Goal: Task Accomplishment & Management: Complete application form

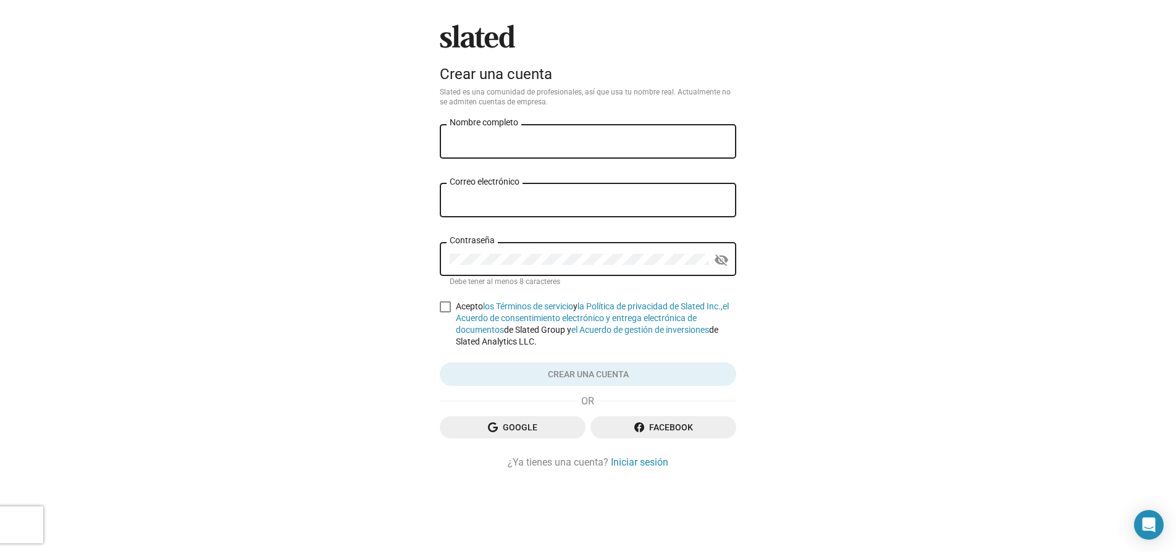
click at [506, 133] on div "Nombre completo" at bounding box center [588, 140] width 277 height 36
click at [518, 141] on input "Nombre completo" at bounding box center [588, 141] width 277 height 11
type input "[PERSON_NAME]"
type input "[PERSON_NAME][EMAIL_ADDRESS][DOMAIN_NAME]"
drag, startPoint x: 443, startPoint y: 311, endPoint x: 574, endPoint y: 296, distance: 132.4
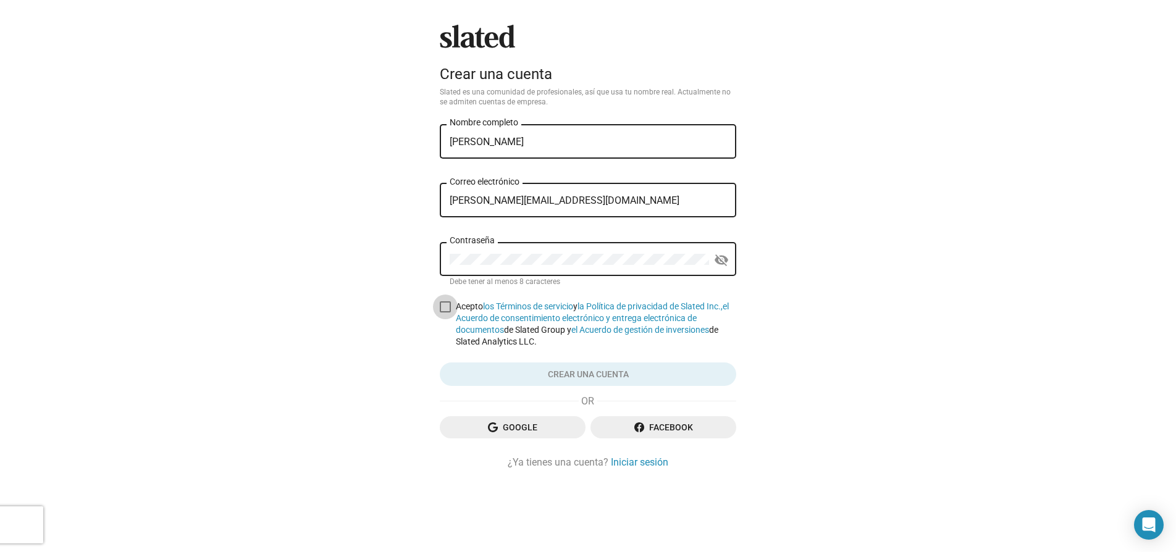
click at [443, 311] on span at bounding box center [445, 306] width 11 height 11
click at [445, 313] on input "Acepto los Términos de servicio y la Política de privacidad de Slated Inc., el …" at bounding box center [445, 313] width 1 height 1
checkbox input "true"
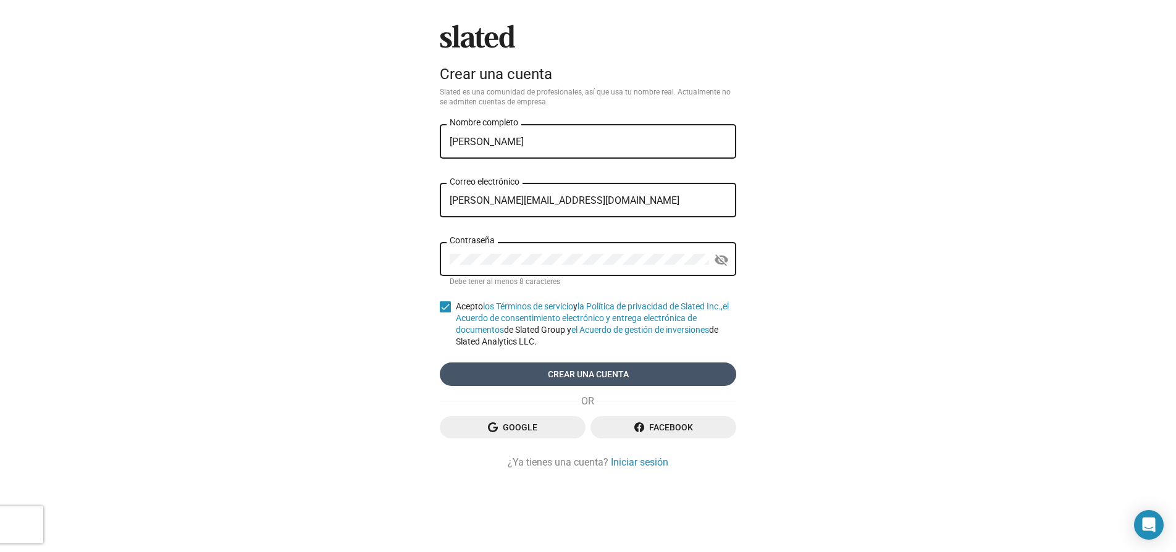
click at [623, 370] on font "Crear una cuenta" at bounding box center [588, 375] width 81 height 10
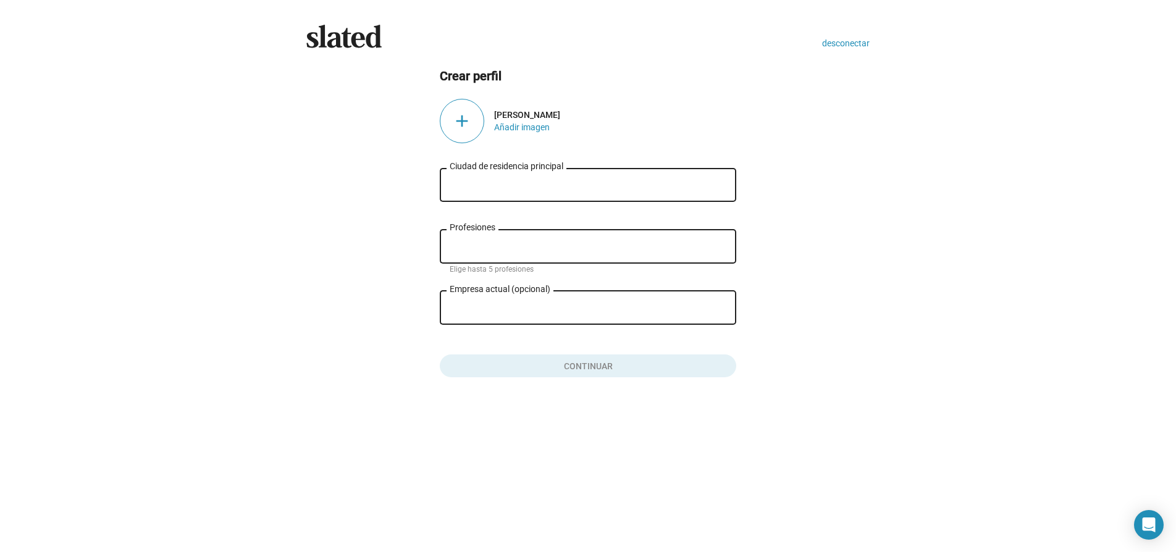
drag, startPoint x: 487, startPoint y: 195, endPoint x: 516, endPoint y: 203, distance: 30.0
click at [487, 195] on div "Ciudad de residencia principal" at bounding box center [588, 184] width 277 height 36
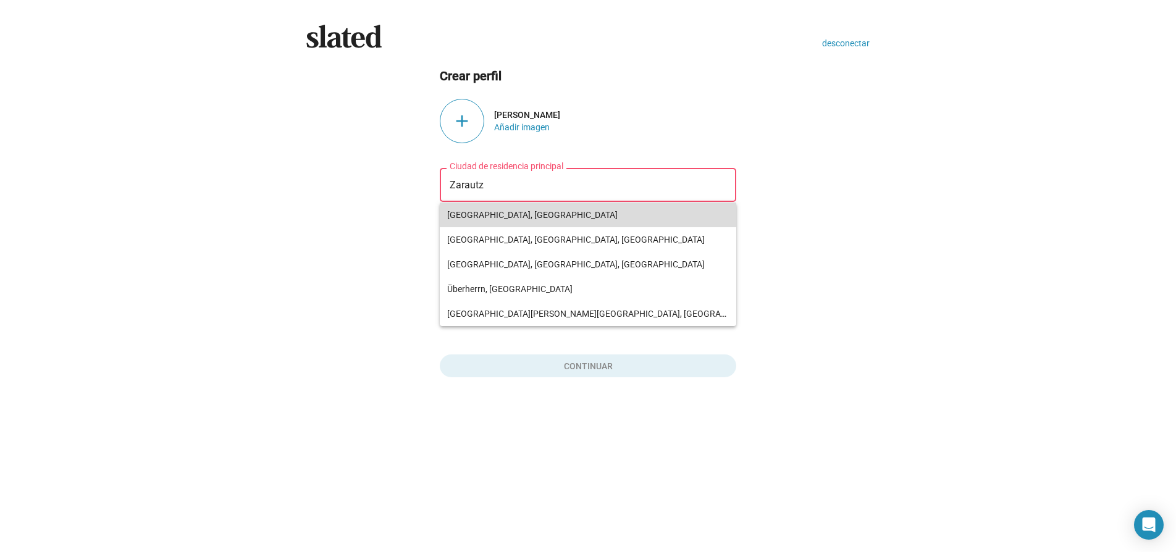
click at [566, 217] on span "[GEOGRAPHIC_DATA], [GEOGRAPHIC_DATA]" at bounding box center [588, 215] width 282 height 25
type input "[GEOGRAPHIC_DATA], [GEOGRAPHIC_DATA]"
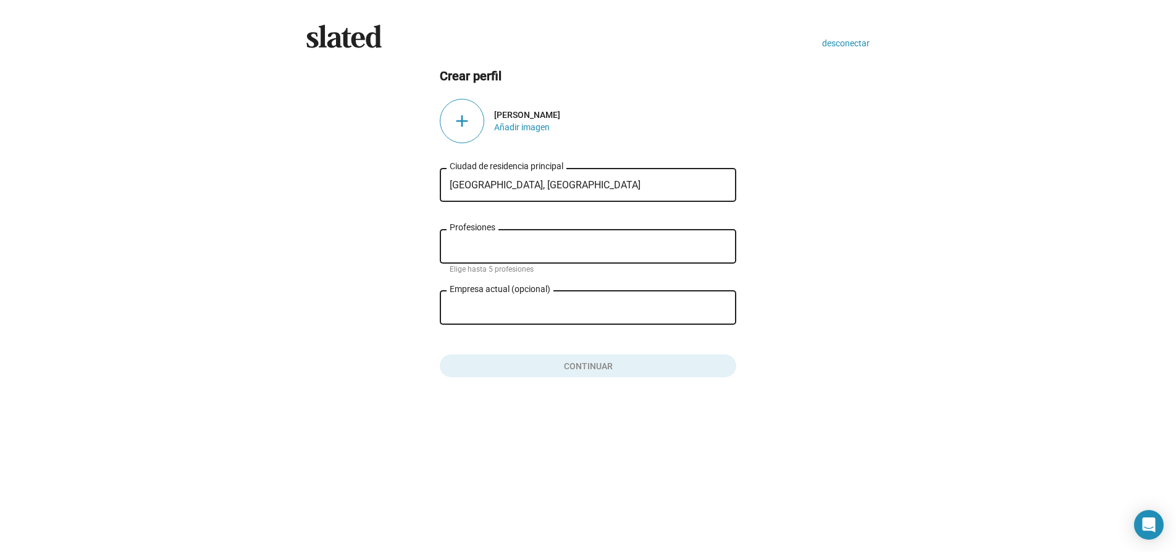
click at [548, 238] on div "Profesiones" at bounding box center [588, 245] width 277 height 36
type input "e"
click at [464, 246] on input "Emresario" at bounding box center [590, 246] width 277 height 11
type input "Empresario"
click at [485, 304] on input "Empresa actual (opcional)" at bounding box center [579, 308] width 259 height 11
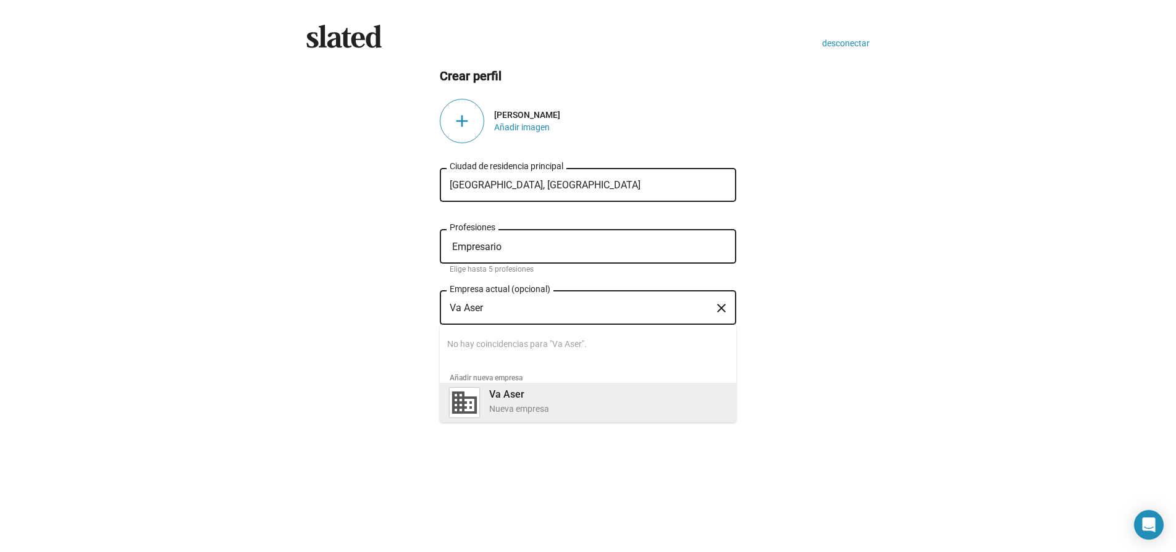
click at [497, 407] on font "Nueva empresa" at bounding box center [519, 409] width 60 height 10
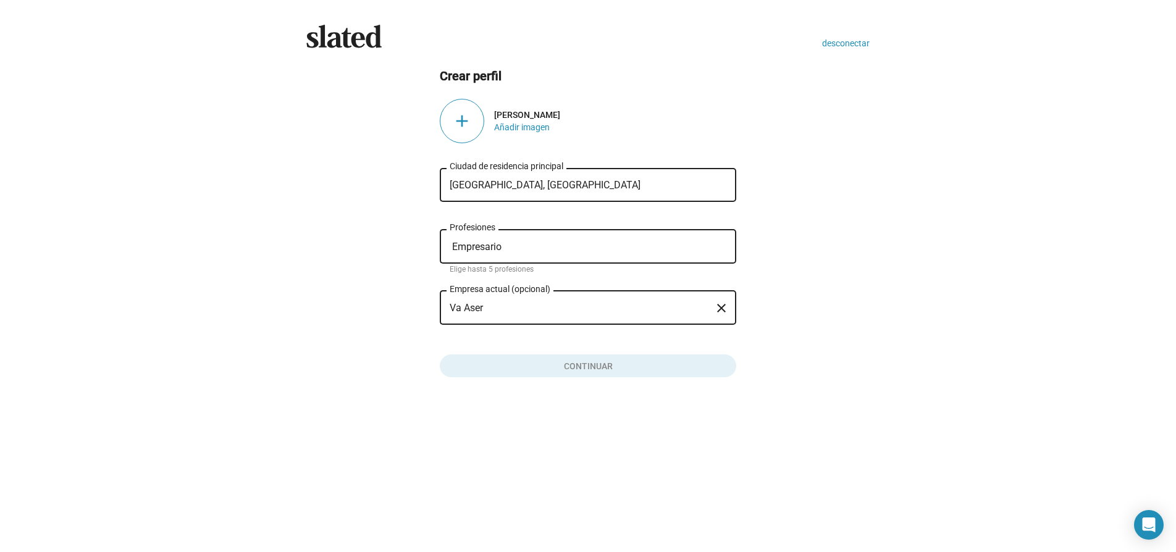
type input "Va Aser"
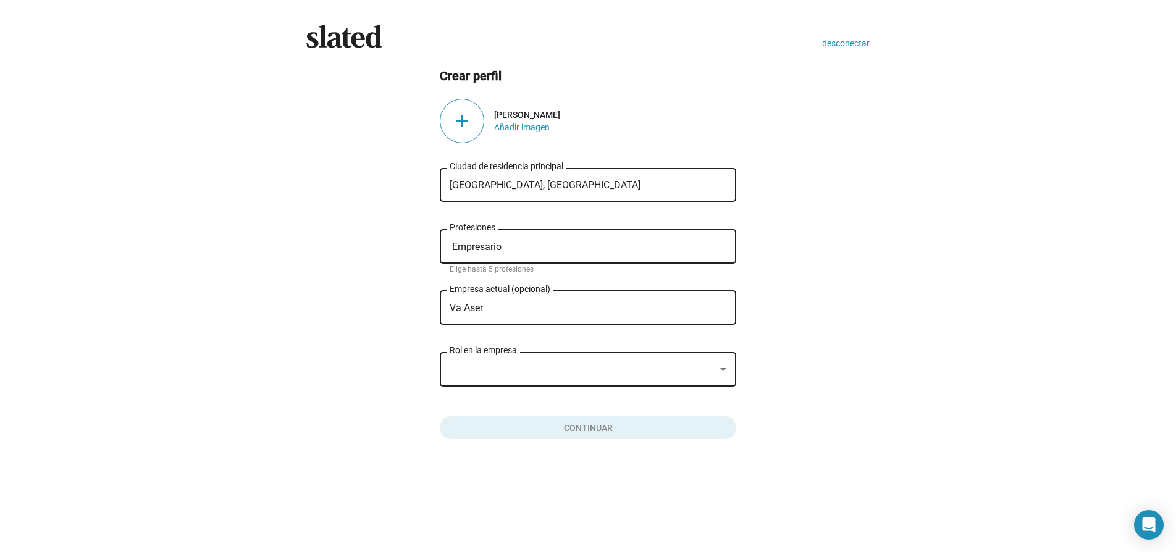
click at [478, 377] on div "Rol en la empresa" at bounding box center [588, 368] width 277 height 36
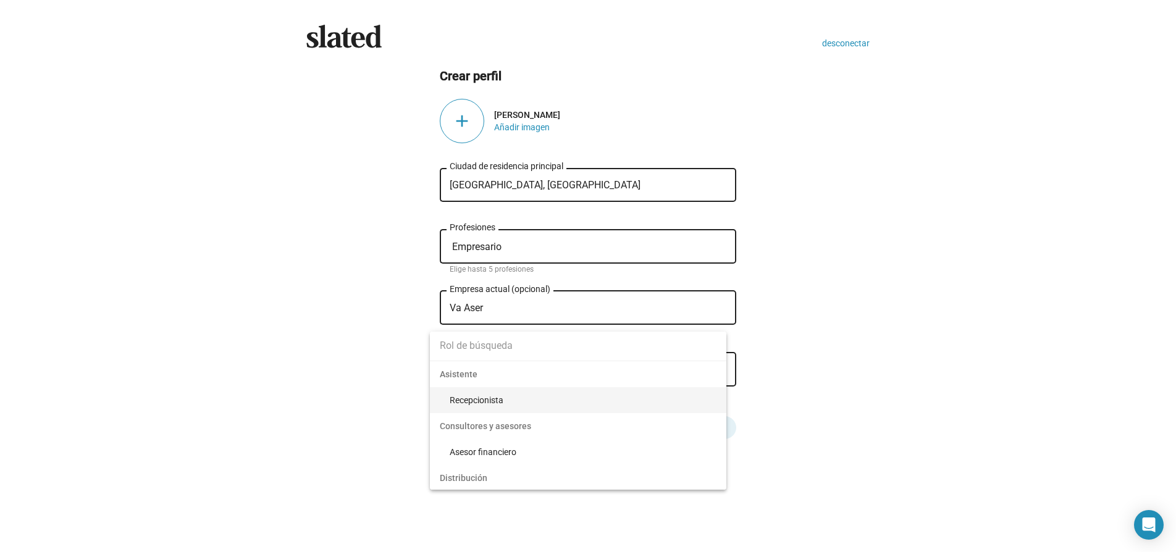
click at [465, 335] on input at bounding box center [578, 345] width 296 height 31
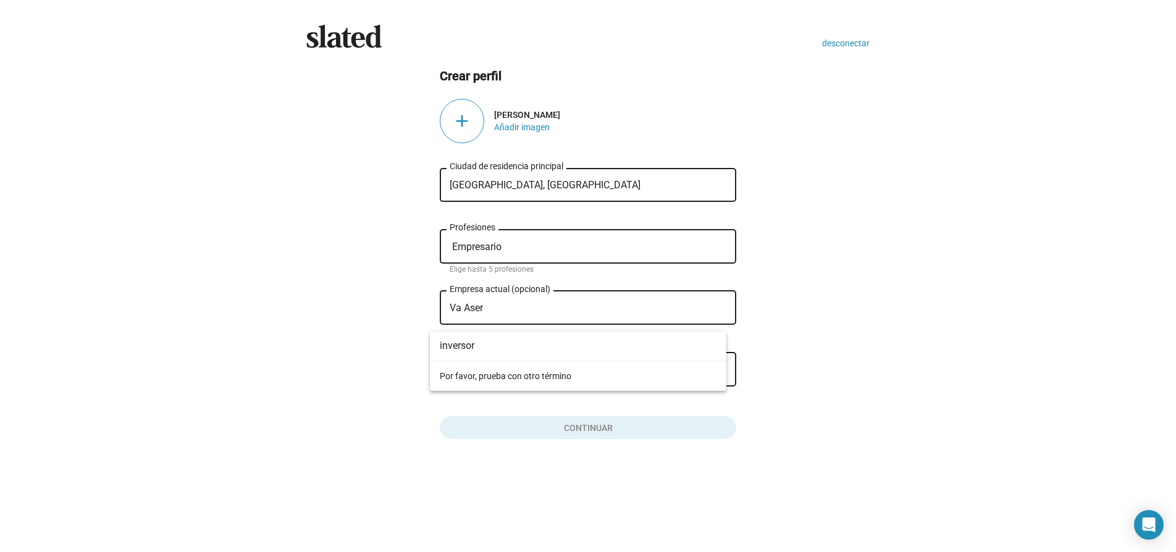
drag, startPoint x: 492, startPoint y: 349, endPoint x: 332, endPoint y: 338, distance: 160.3
click at [332, 338] on div "inversor Por favor, prueba con otro término" at bounding box center [588, 276] width 1176 height 552
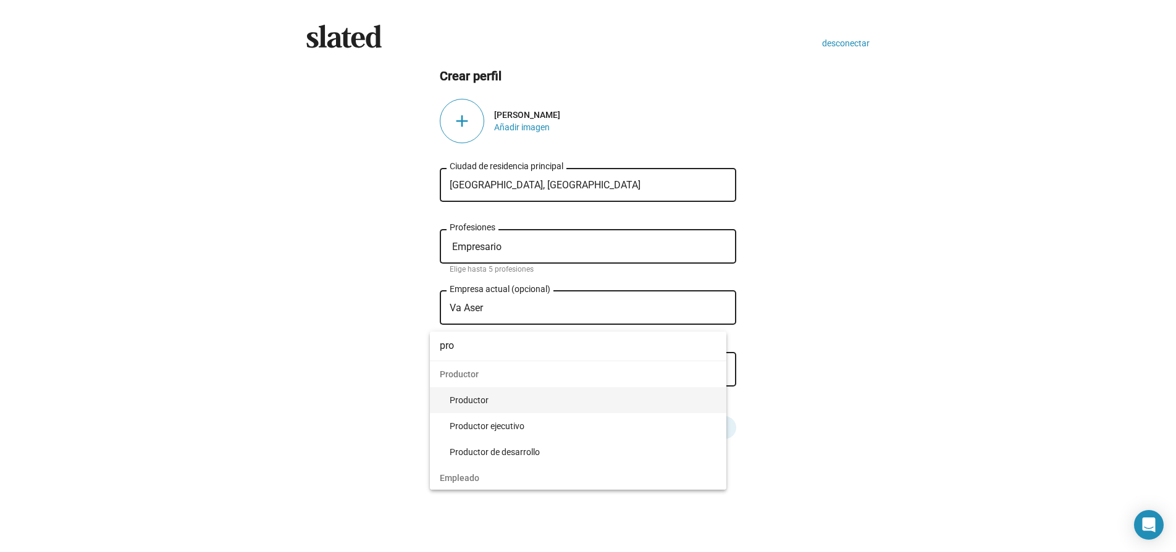
type input "pro"
click at [478, 398] on font "Productor" at bounding box center [469, 400] width 39 height 10
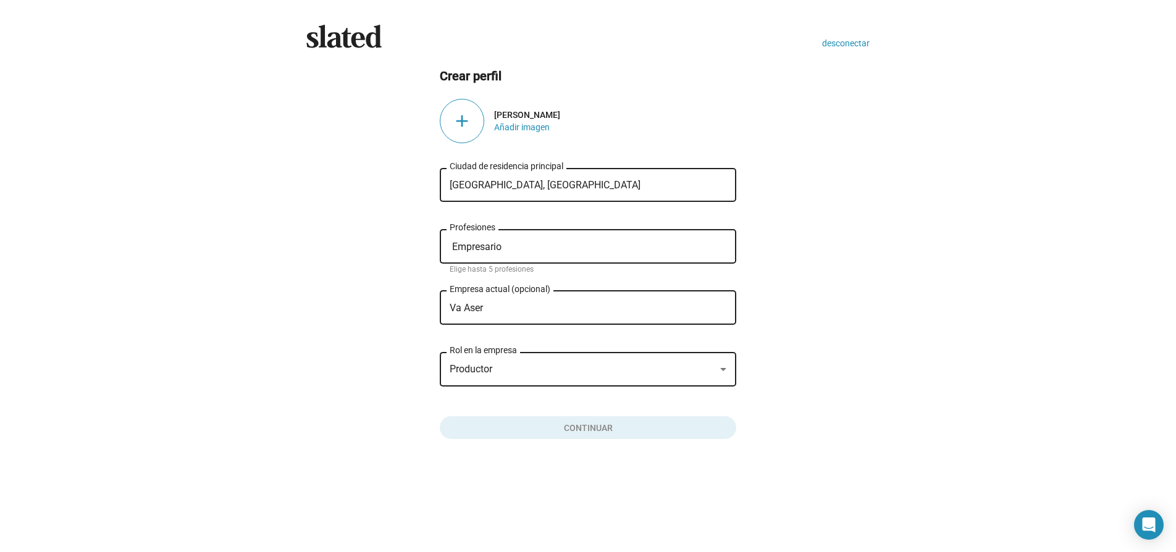
click at [488, 315] on div "Va Aser Empresa actual (opcional)" at bounding box center [579, 306] width 259 height 36
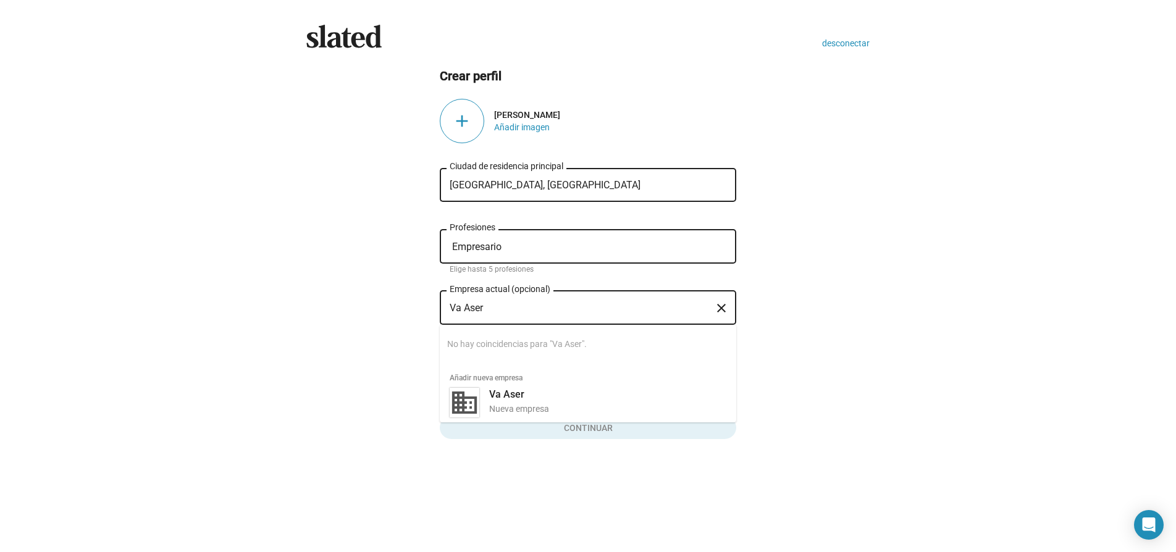
drag, startPoint x: 464, startPoint y: 309, endPoint x: 461, endPoint y: 322, distance: 13.9
click at [464, 309] on input "Va Aser" at bounding box center [579, 308] width 259 height 11
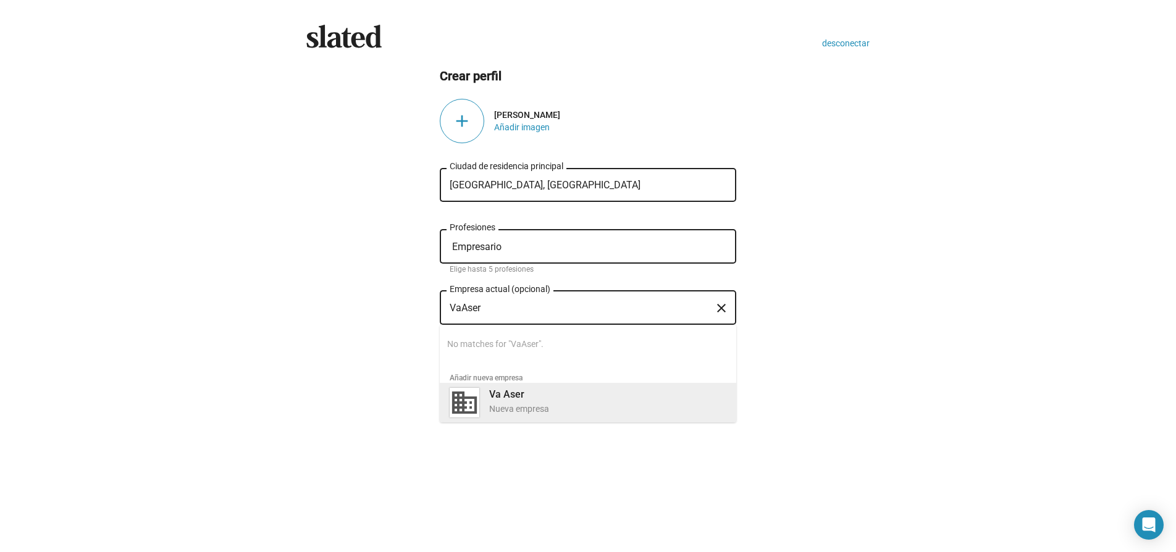
type input "VaAser"
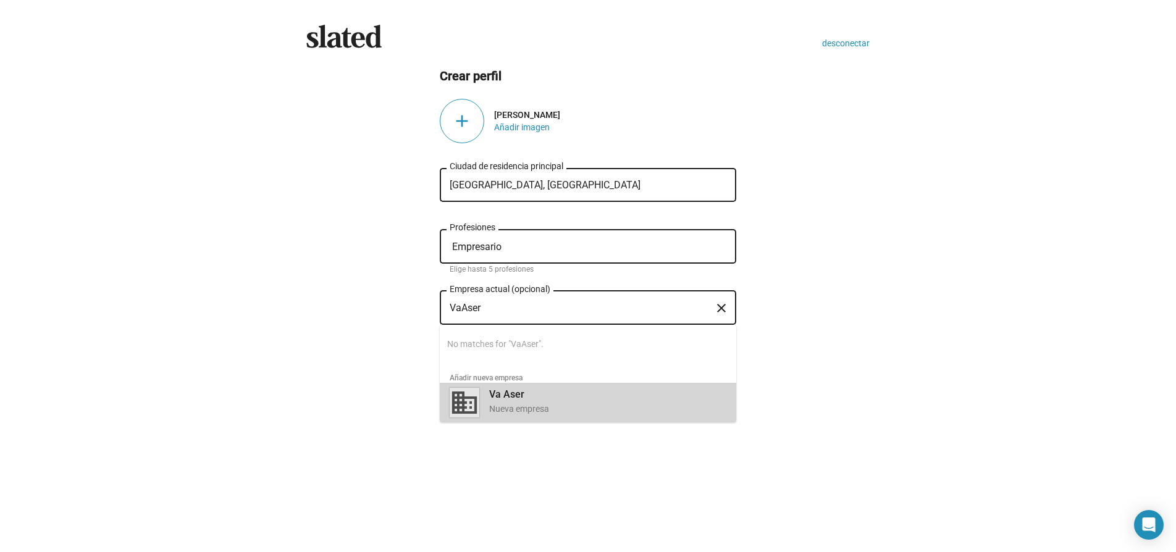
drag, startPoint x: 512, startPoint y: 406, endPoint x: 503, endPoint y: 412, distance: 10.3
click at [512, 406] on font "Nueva empresa" at bounding box center [519, 409] width 60 height 10
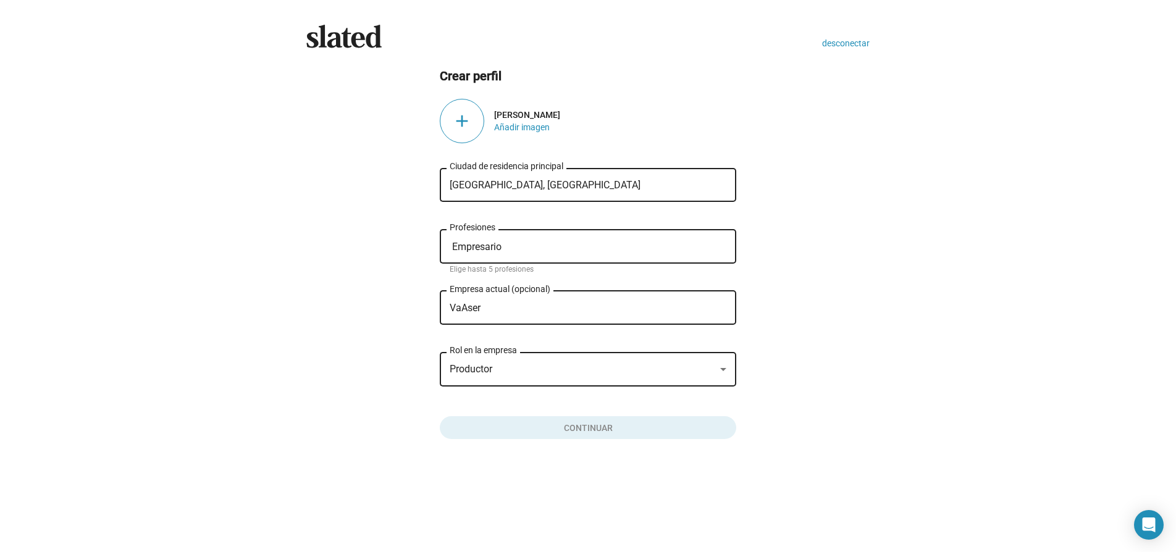
click at [476, 119] on div "add" at bounding box center [462, 121] width 44 height 44
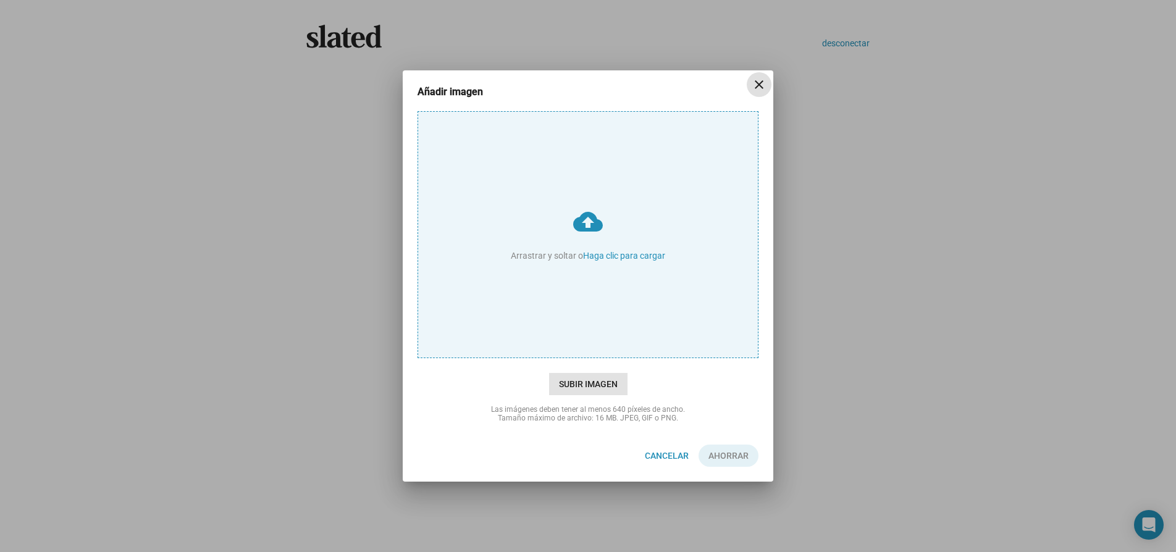
click at [579, 384] on font "Subir imagen" at bounding box center [588, 384] width 59 height 10
click at [579, 358] on input "cloud_upload Arrastrar y soltar o Haga clic para cargar" at bounding box center [588, 235] width 340 height 246
click at [600, 254] on input "cloud_upload Arrastrar y soltar o Haga clic para cargar" at bounding box center [588, 235] width 340 height 246
type input "C:\fakepath\aaaaaaa.JPG"
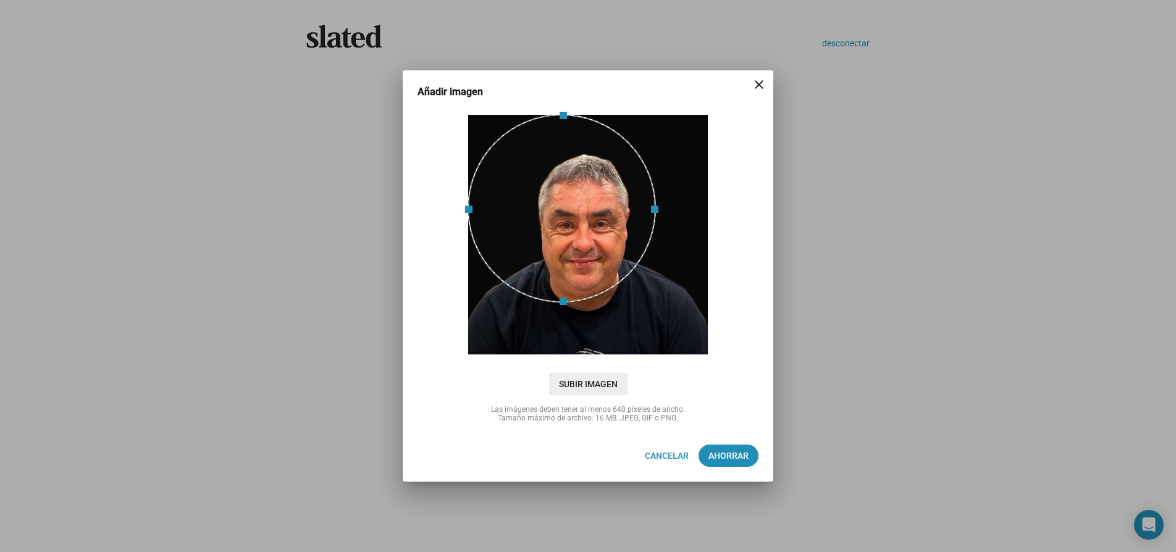
drag, startPoint x: 705, startPoint y: 245, endPoint x: 632, endPoint y: 259, distance: 74.3
click at [653, 256] on span at bounding box center [656, 208] width 14 height 175
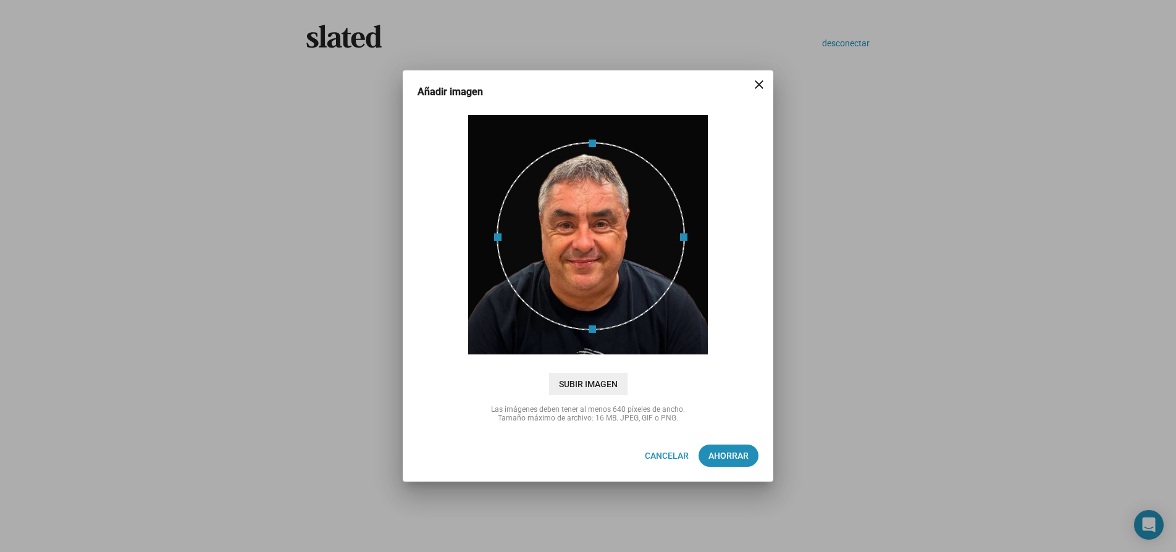
drag, startPoint x: 605, startPoint y: 253, endPoint x: 634, endPoint y: 281, distance: 40.2
click at [634, 281] on div at bounding box center [591, 236] width 188 height 188
drag, startPoint x: 722, startPoint y: 461, endPoint x: 713, endPoint y: 464, distance: 9.2
click at [722, 462] on span "Ahorrar" at bounding box center [728, 456] width 40 height 22
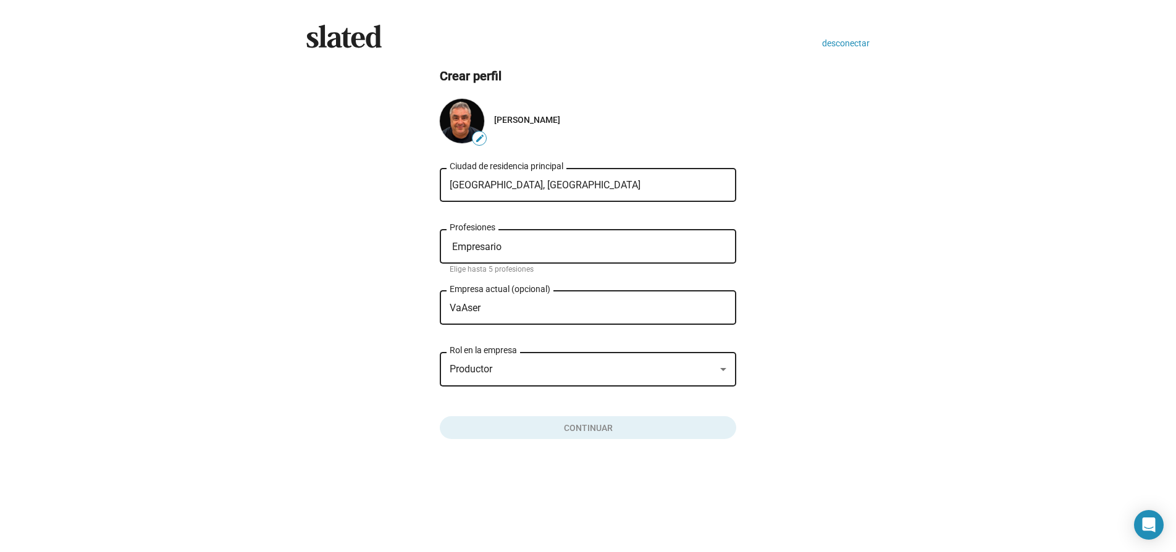
click at [503, 258] on div "Empresario Profesiones" at bounding box center [588, 245] width 277 height 36
click at [514, 245] on input "Empresario" at bounding box center [590, 246] width 277 height 11
click at [570, 371] on div "Productor" at bounding box center [583, 369] width 266 height 13
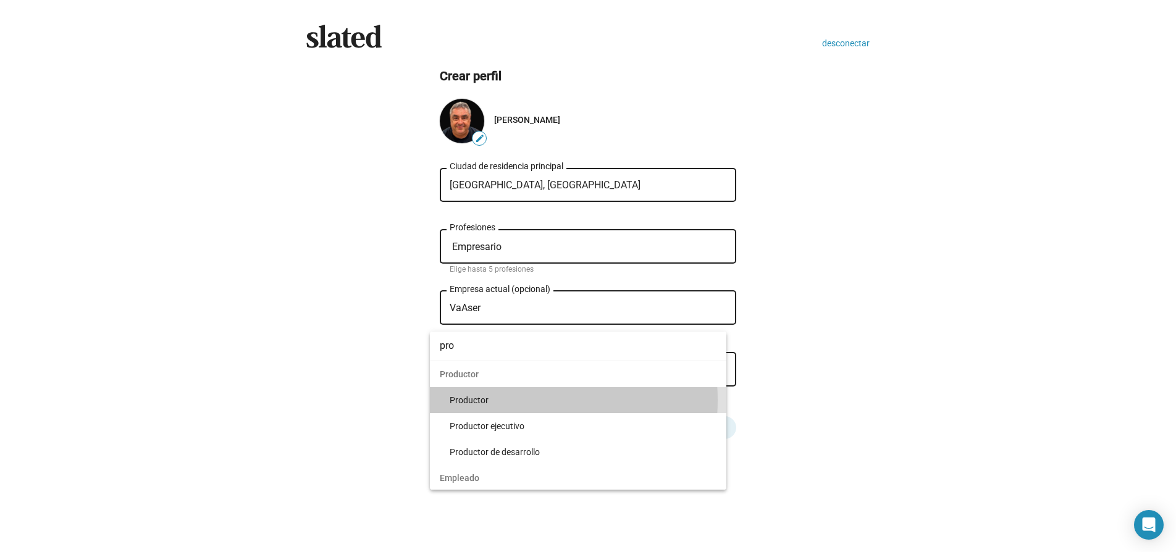
click at [518, 400] on span "Productor" at bounding box center [583, 400] width 267 height 26
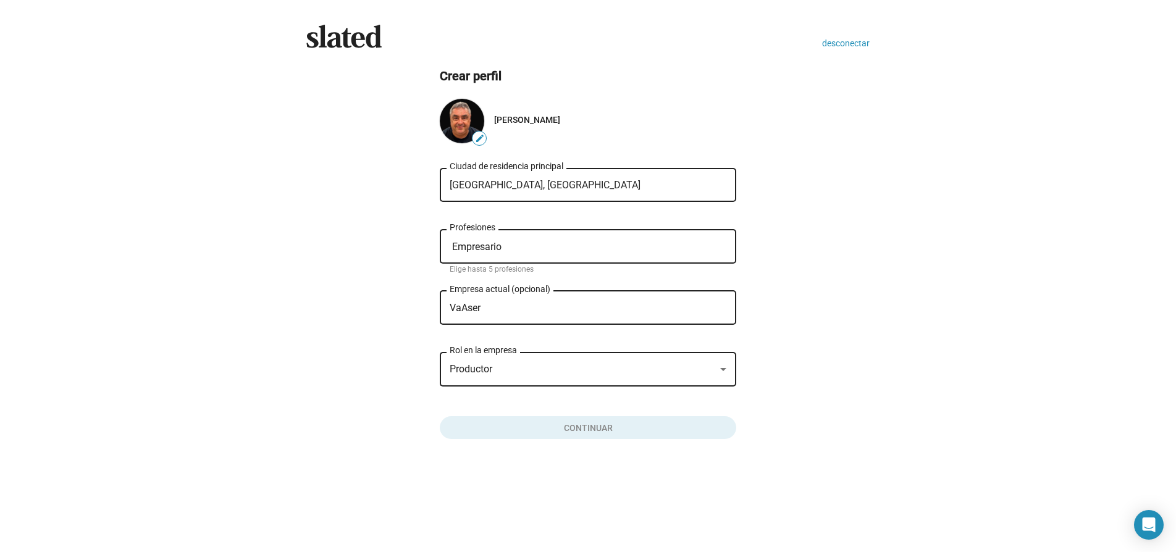
click at [504, 250] on input "Empresario" at bounding box center [590, 246] width 277 height 11
type input "E"
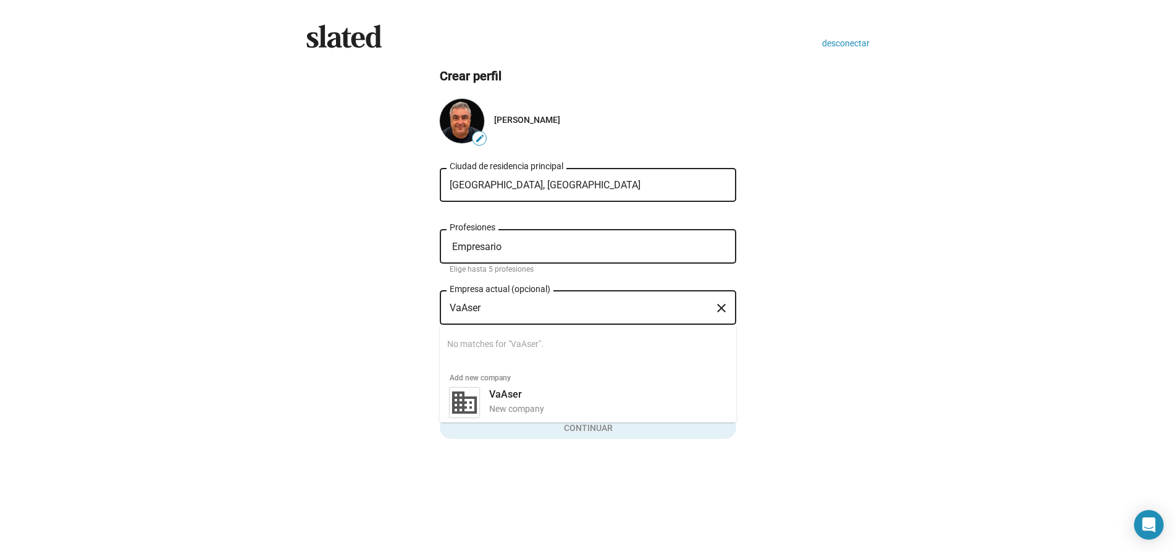
scroll to position [0, 0]
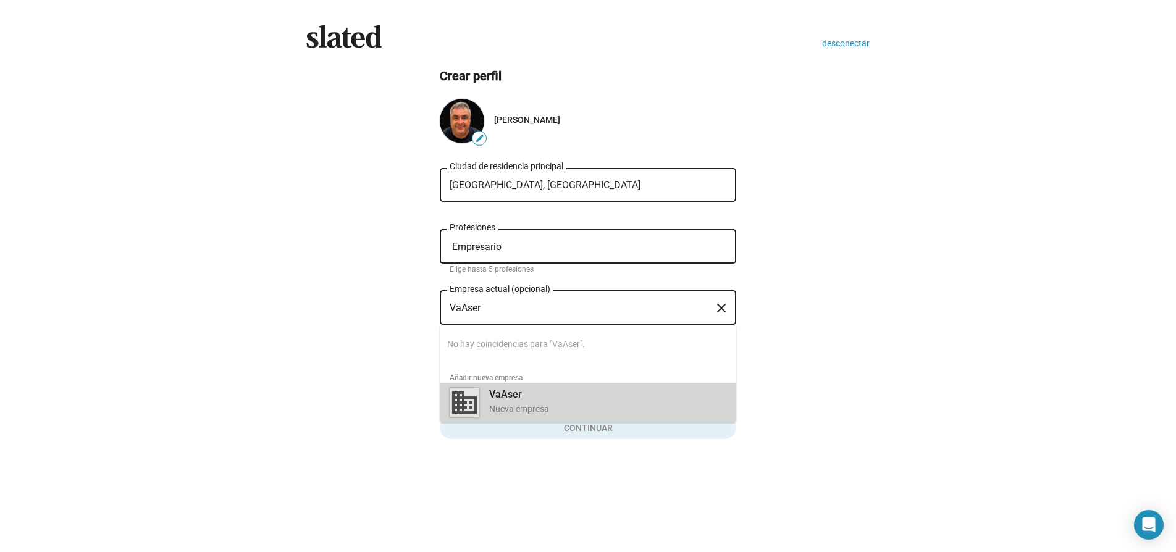
click at [510, 403] on div "VaAser Nueva empresa" at bounding box center [604, 401] width 245 height 32
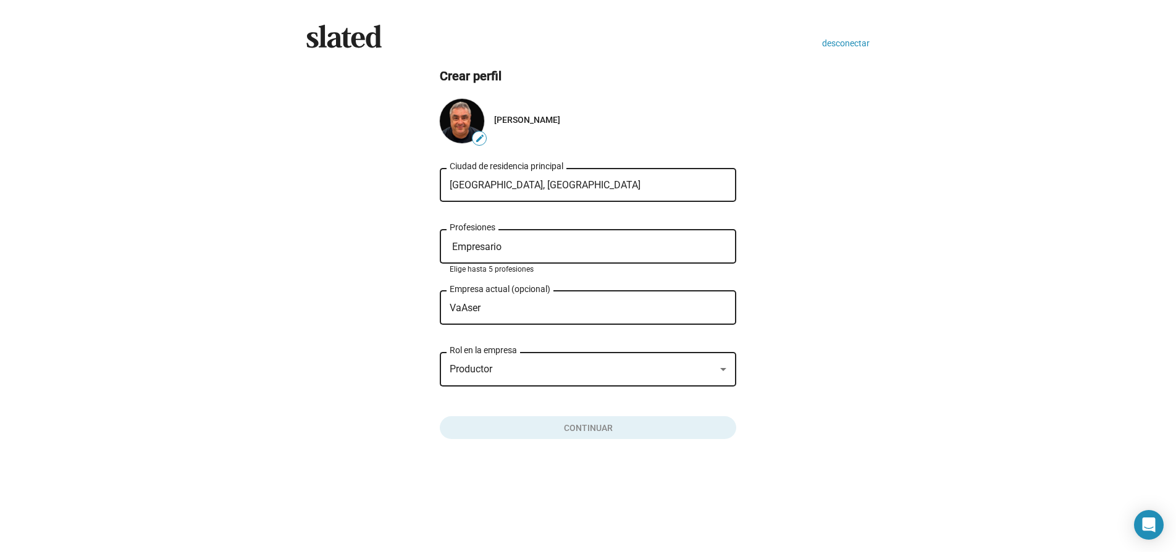
click at [506, 250] on input "Empresario" at bounding box center [590, 246] width 277 height 11
type input "E"
click at [553, 317] on div "VaAser Empresa actual (opcional)" at bounding box center [579, 306] width 259 height 36
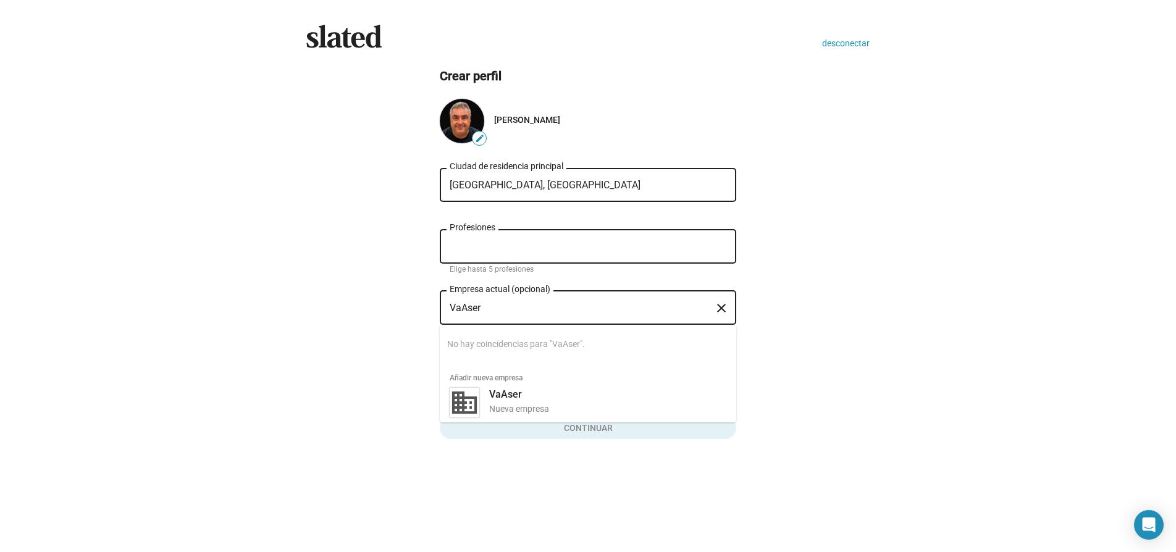
click at [540, 248] on input "Profesiones" at bounding box center [590, 246] width 277 height 11
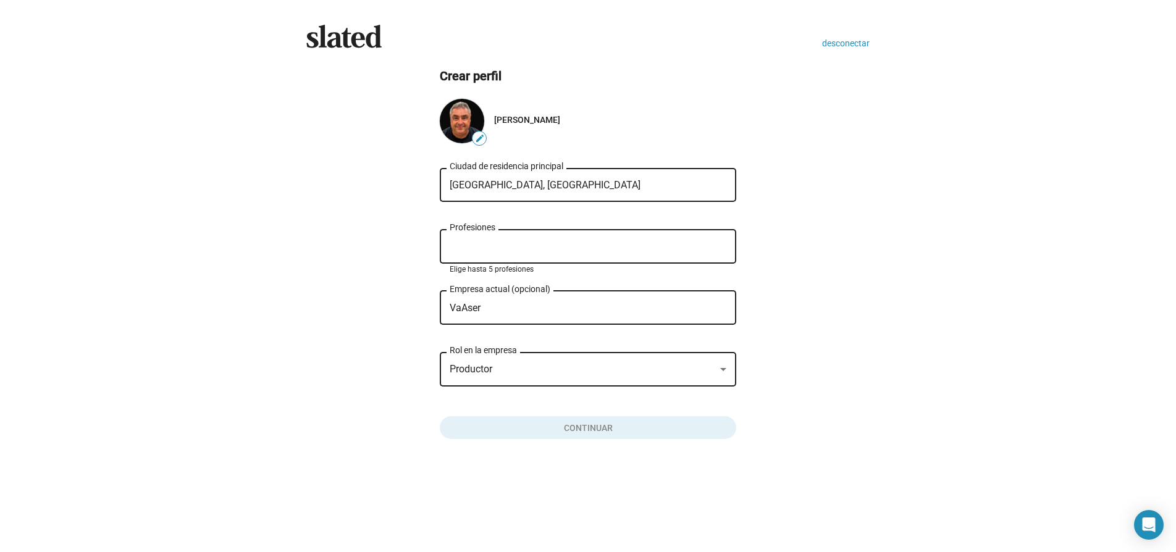
drag, startPoint x: 632, startPoint y: 241, endPoint x: 645, endPoint y: 238, distance: 13.3
click at [634, 240] on div "Profesiones" at bounding box center [588, 245] width 277 height 36
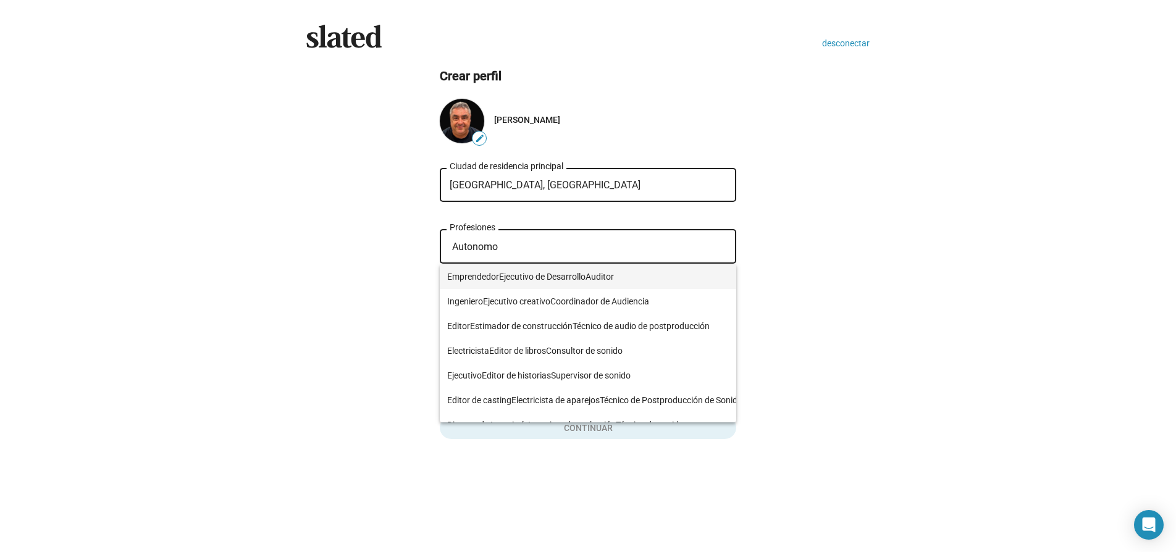
type input "Autonomo"
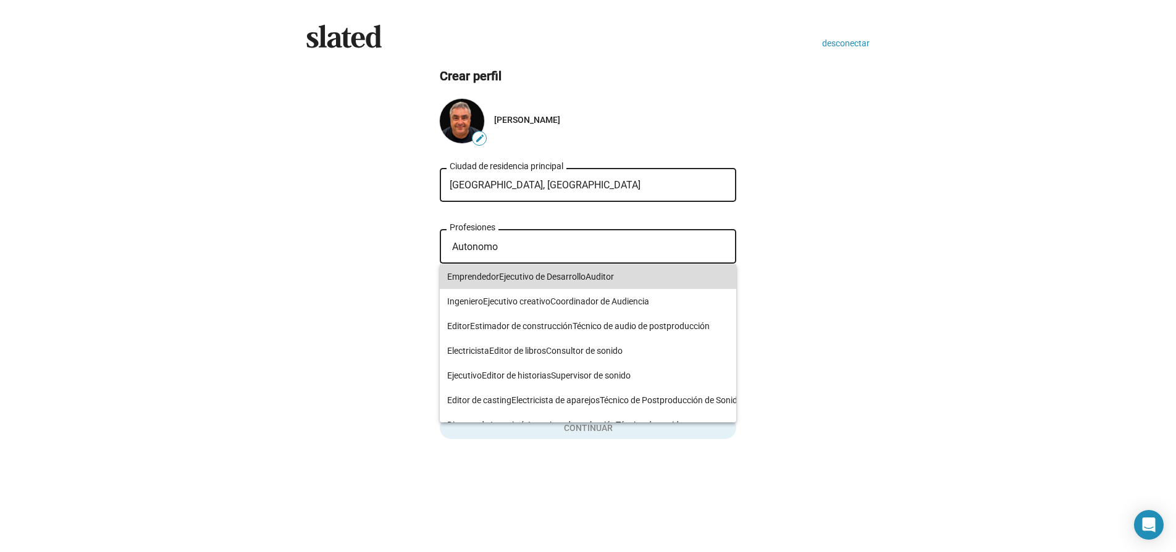
click at [530, 275] on font "Ejecutivo de Desarrollo" at bounding box center [542, 277] width 86 height 10
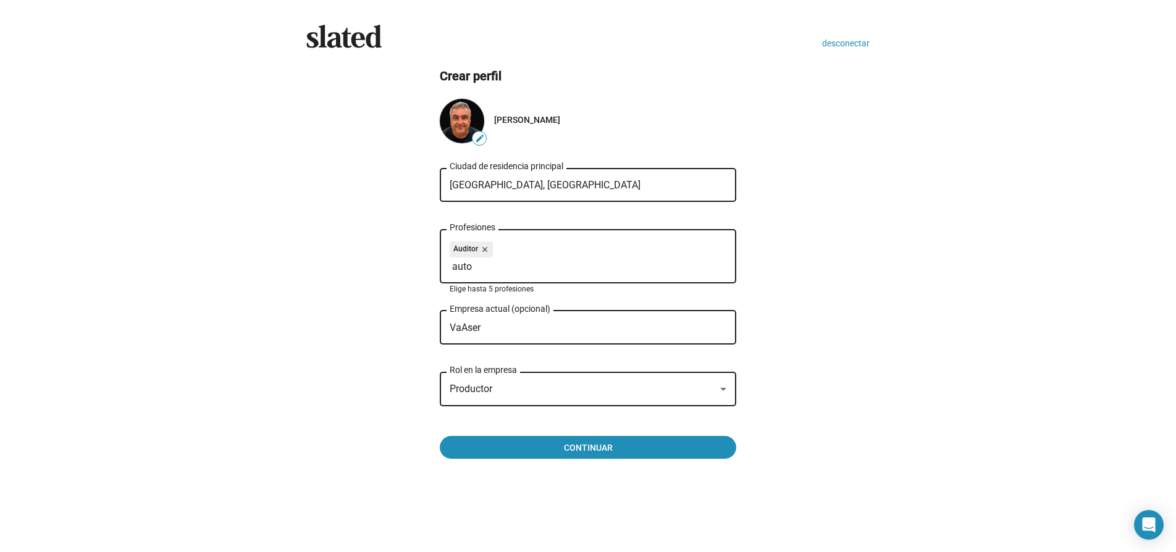
click at [499, 273] on div "Auditor close auto Profesiones" at bounding box center [588, 255] width 277 height 56
click at [492, 269] on input "auto" at bounding box center [590, 266] width 277 height 11
type input "a"
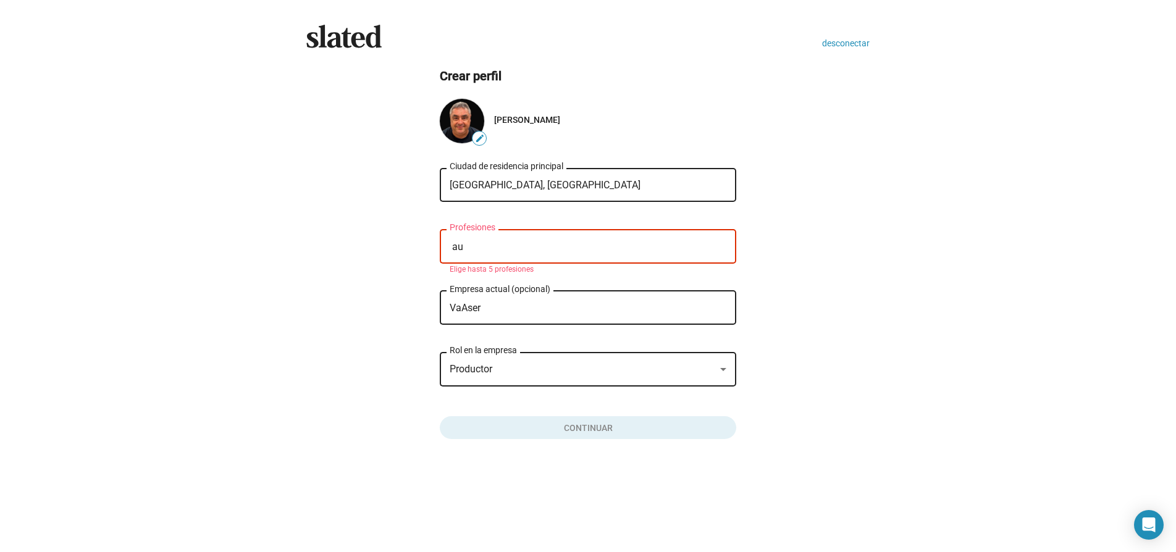
type input "a"
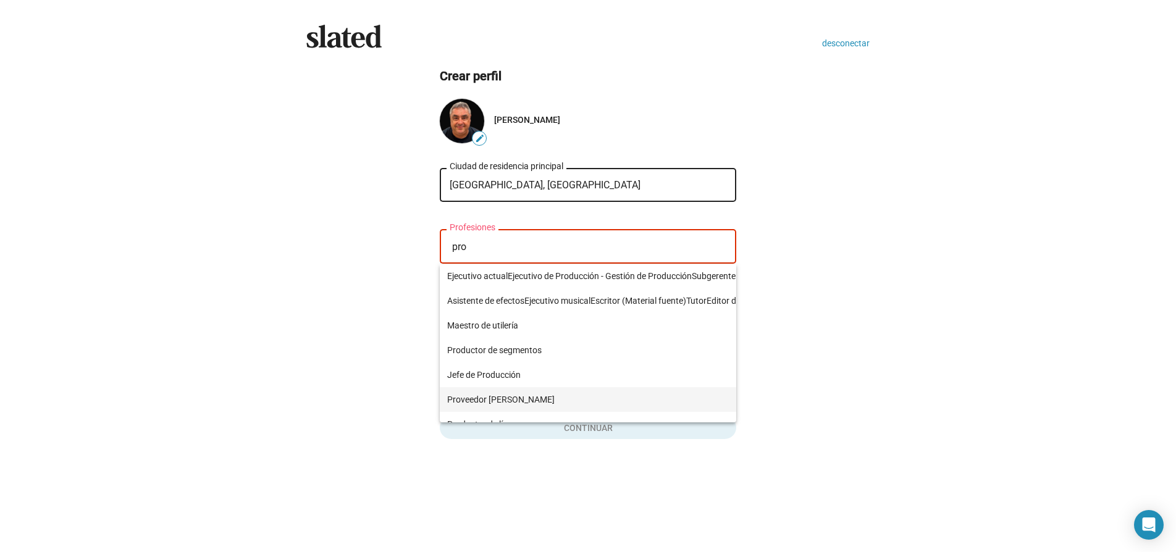
scroll to position [421, 0]
type input "pro"
click at [532, 354] on span "Productor de segmentos" at bounding box center [977, 349] width 1060 height 25
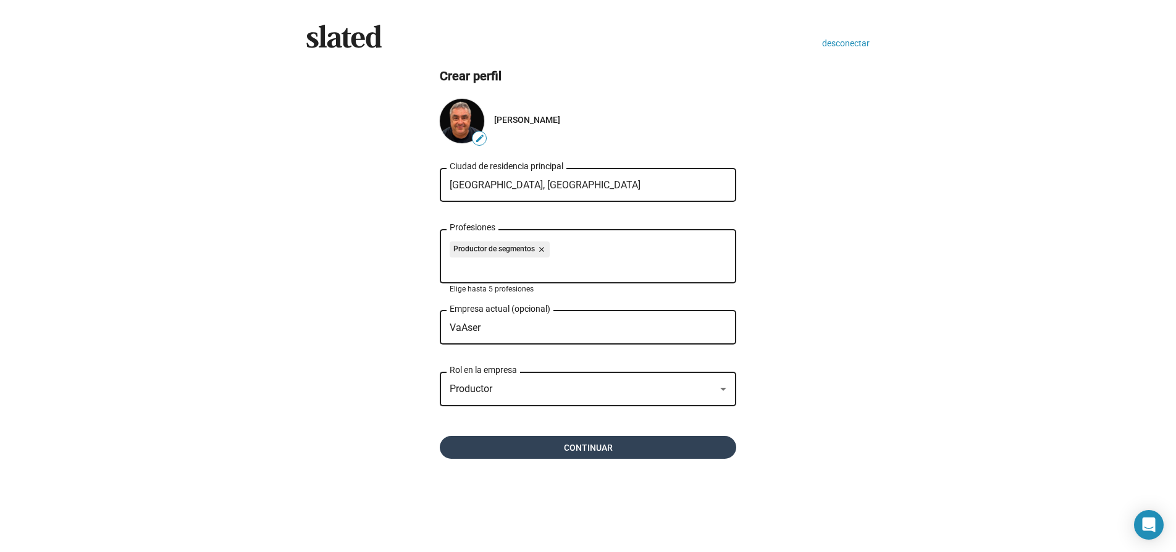
click at [530, 444] on span "Continuar" at bounding box center [588, 447] width 277 height 23
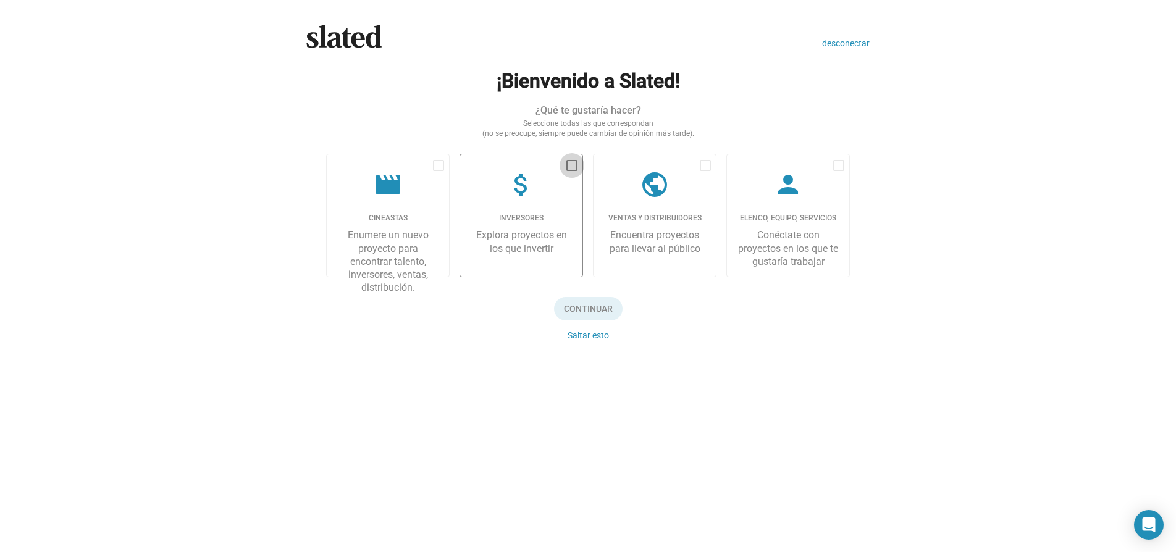
click at [572, 164] on span at bounding box center [571, 165] width 11 height 11
click at [572, 171] on input "checkbox" at bounding box center [571, 171] width 1 height 1
checkbox input "true"
click at [579, 310] on font "Continuar" at bounding box center [588, 309] width 49 height 10
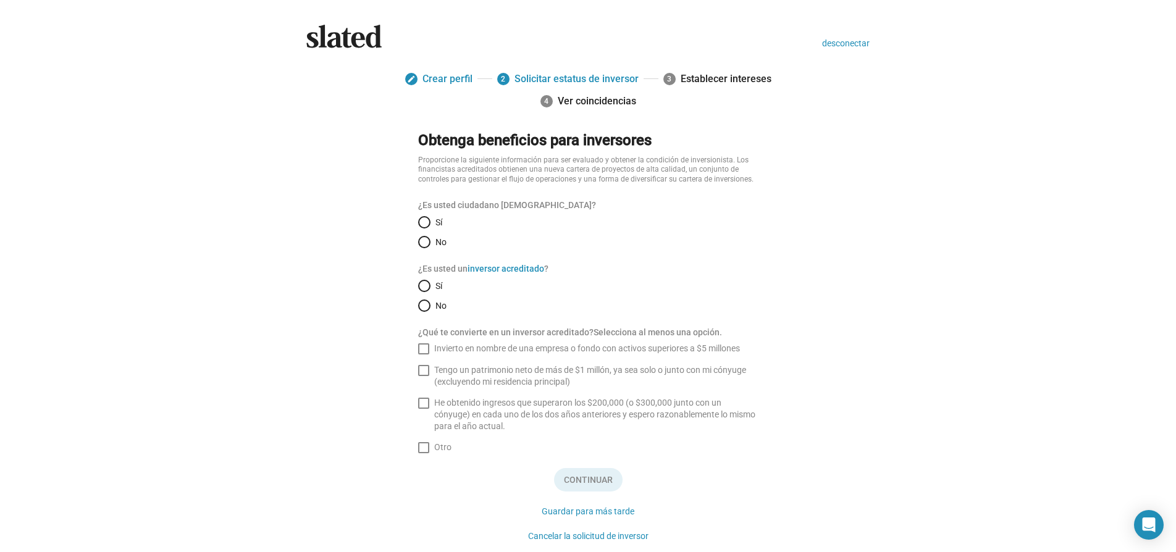
click at [419, 235] on mat-radio-group "Sí No" at bounding box center [588, 232] width 340 height 32
click at [419, 241] on span "Seleccione una opción" at bounding box center [424, 242] width 12 height 12
click at [419, 241] on input "No" at bounding box center [424, 242] width 12 height 12
radio input "true"
click at [418, 306] on span "Seleccione una opción" at bounding box center [424, 306] width 12 height 12
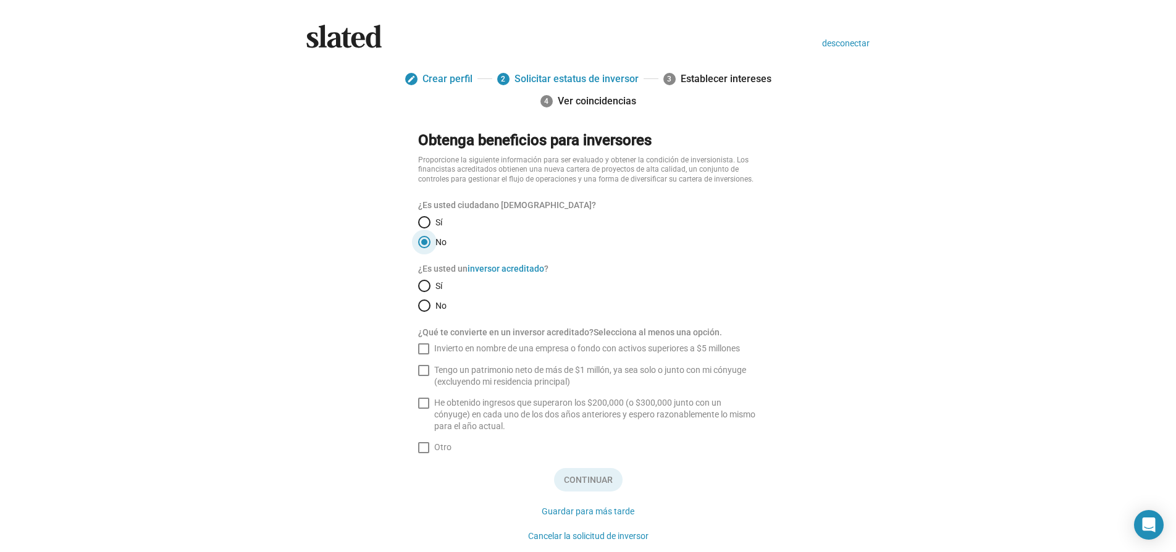
click at [418, 306] on input "No" at bounding box center [424, 306] width 12 height 12
radio input "true"
click at [519, 268] on font "inversor acreditado" at bounding box center [506, 269] width 77 height 10
drag, startPoint x: 422, startPoint y: 372, endPoint x: 414, endPoint y: 403, distance: 32.5
click at [422, 372] on span at bounding box center [423, 370] width 11 height 11
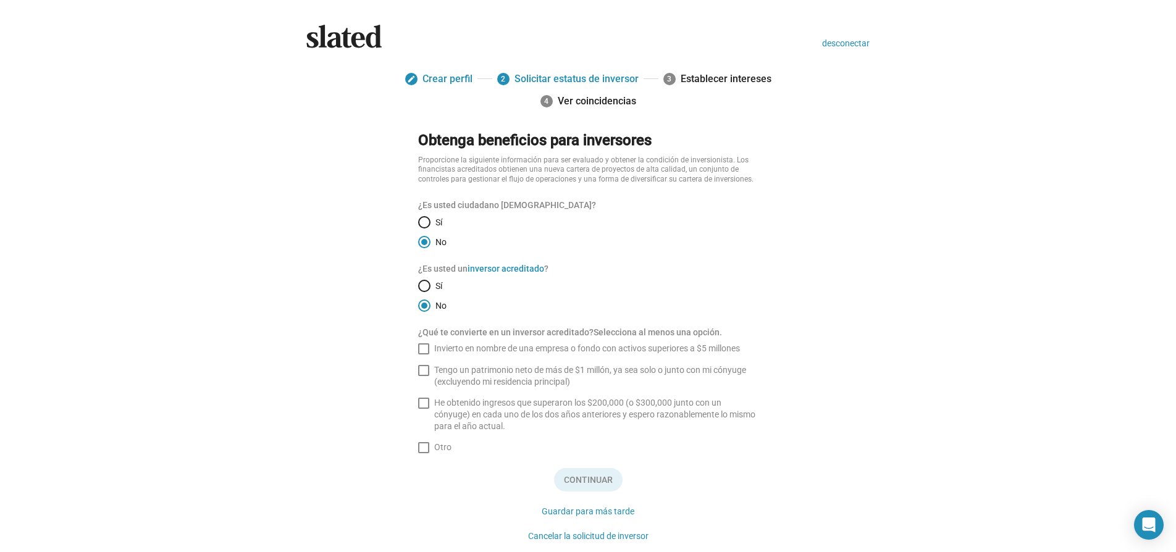
click at [423, 376] on input "Tengo un patrimonio neto de más de $1 millón, ya sea solo o junto con mi cónyug…" at bounding box center [423, 376] width 1 height 1
checkbox input "true"
click at [566, 479] on font "Continuar" at bounding box center [588, 481] width 49 height 10
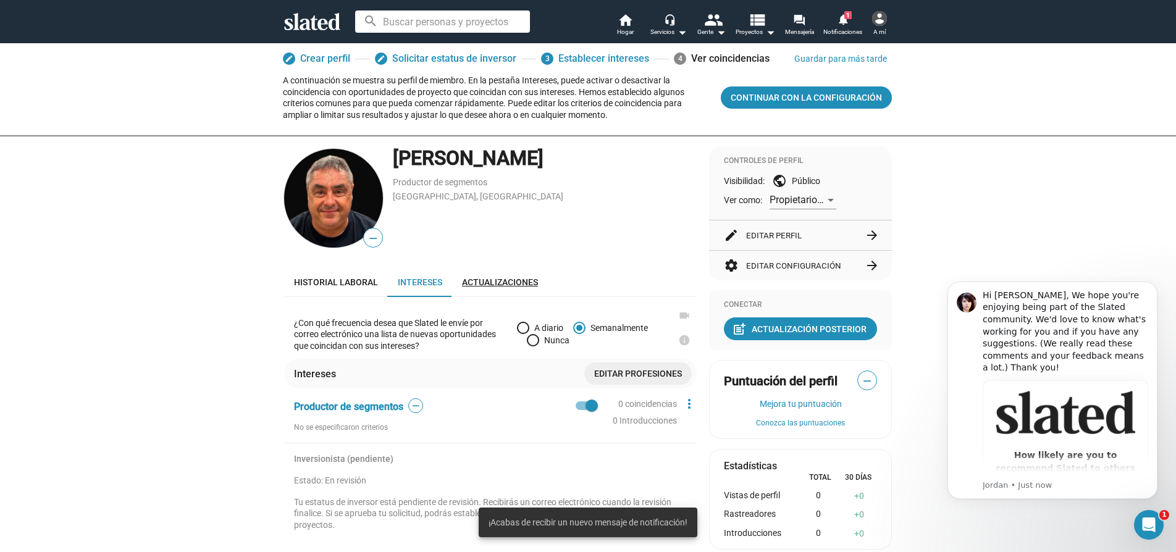
scroll to position [19, 0]
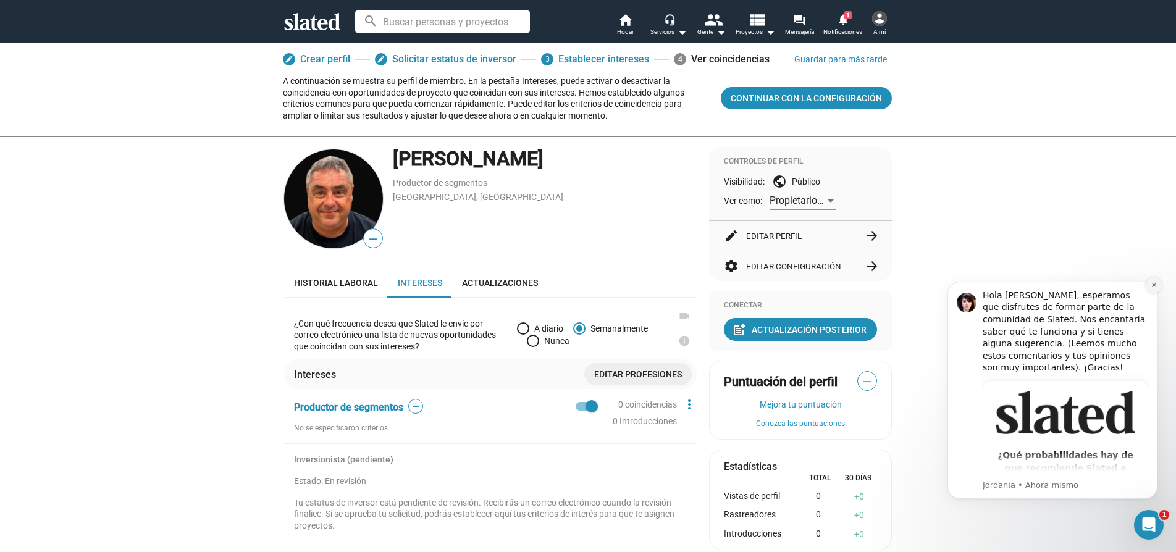
click at [1152, 287] on icon "Descartar notificación" at bounding box center [1154, 285] width 7 height 7
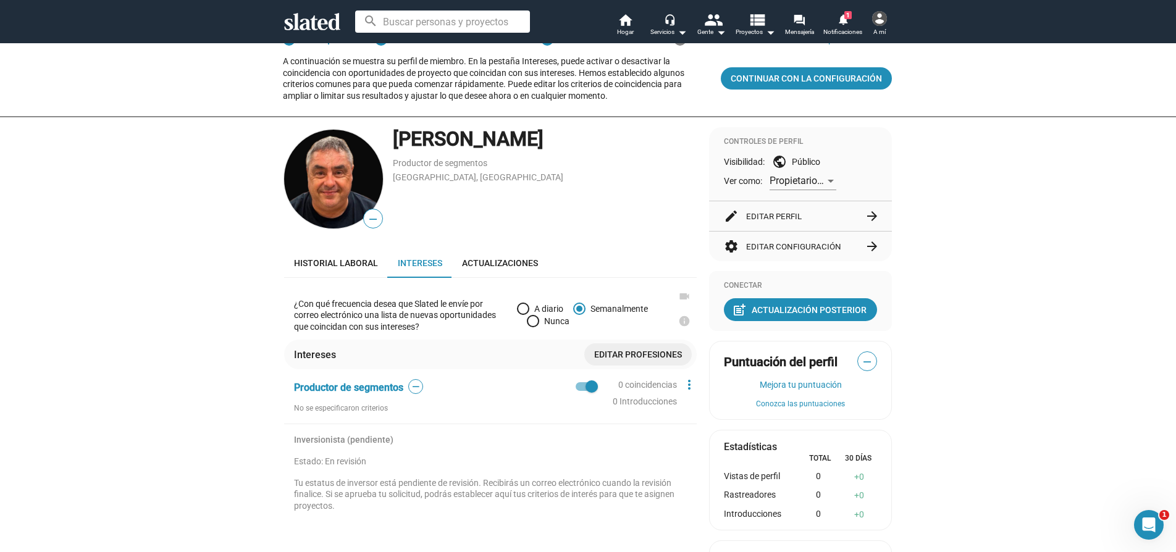
scroll to position [0, 0]
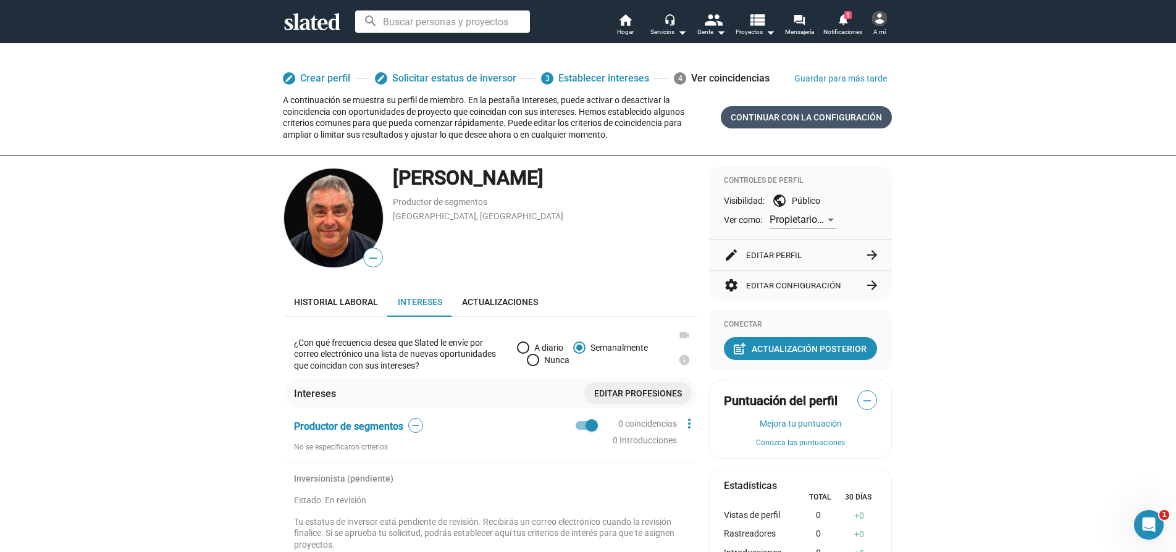
click at [795, 114] on font "Continuar con la configuración" at bounding box center [806, 117] width 151 height 10
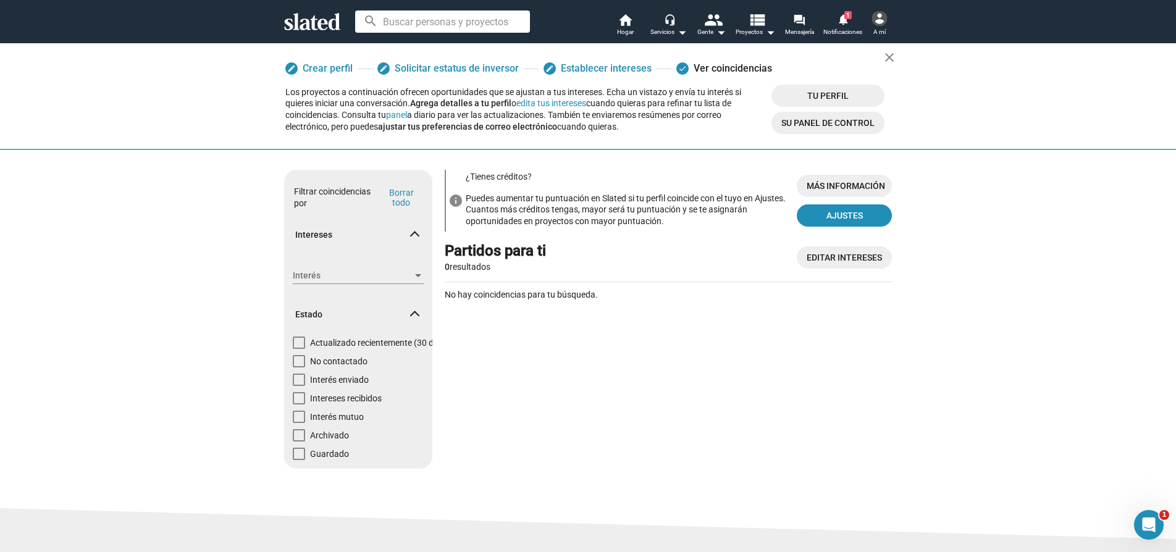
click at [321, 32] on div "search home Hogar headset_mic Servicios arrow_drop_down people Gente arrow_drop…" at bounding box center [588, 22] width 632 height 32
